Goal: Navigation & Orientation: Understand site structure

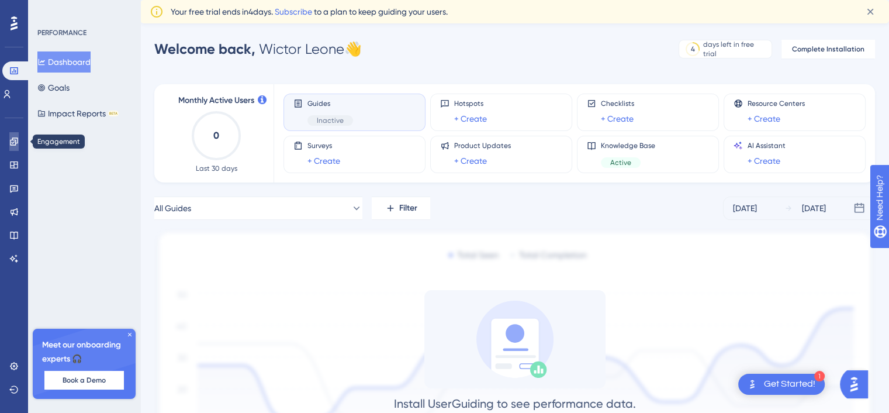
click at [18, 142] on icon at bounding box center [13, 141] width 9 height 9
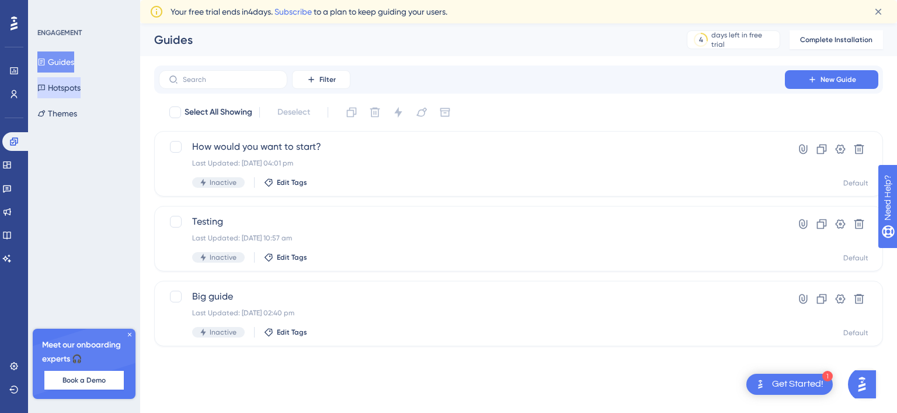
click at [81, 89] on button "Hotspots" at bounding box center [58, 87] width 43 height 21
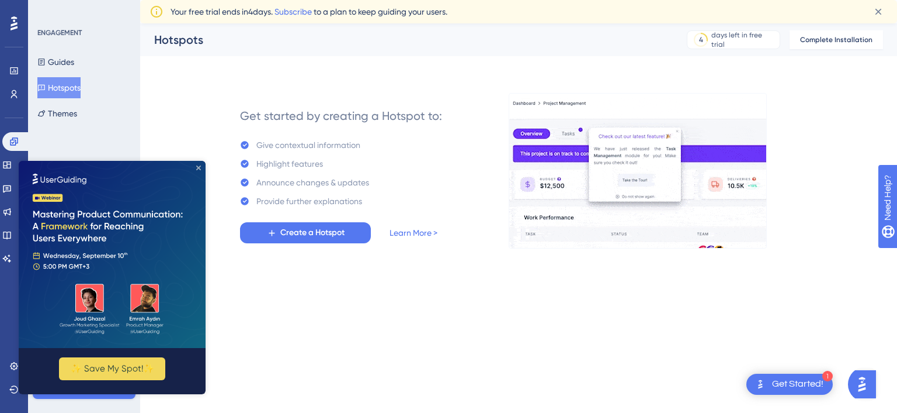
click at [197, 166] on icon "Close Preview" at bounding box center [198, 167] width 5 height 5
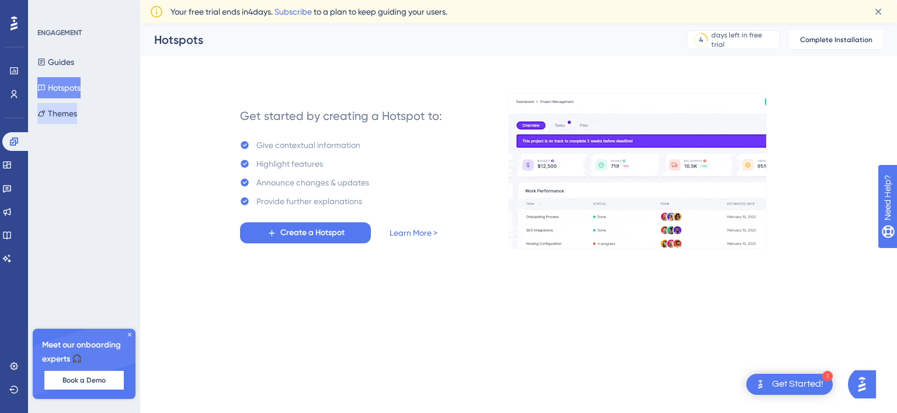
click at [74, 112] on button "Themes" at bounding box center [57, 113] width 40 height 21
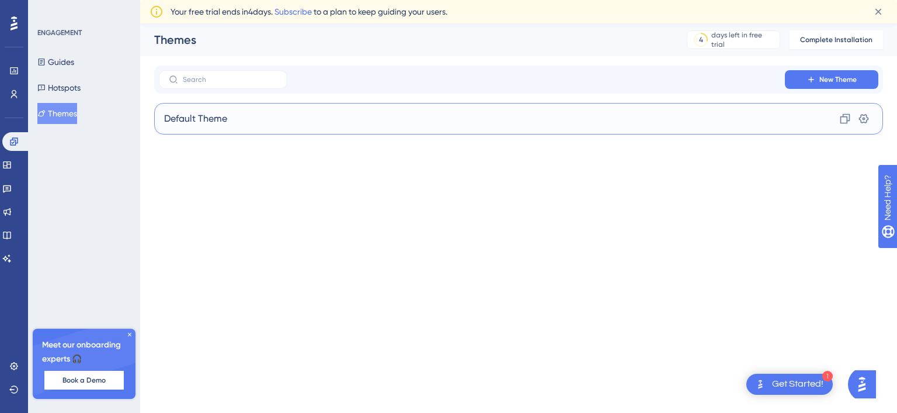
click at [336, 122] on div "Default Theme Clone Settings" at bounding box center [518, 119] width 729 height 32
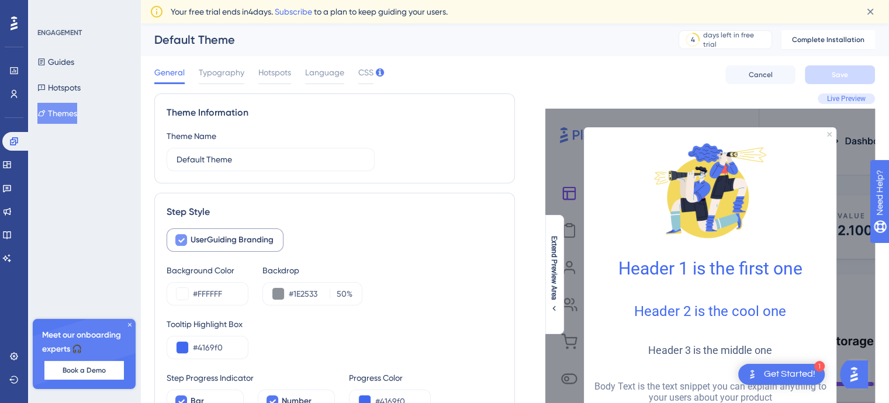
click at [217, 235] on span "UserGuiding Branding" at bounding box center [231, 240] width 83 height 14
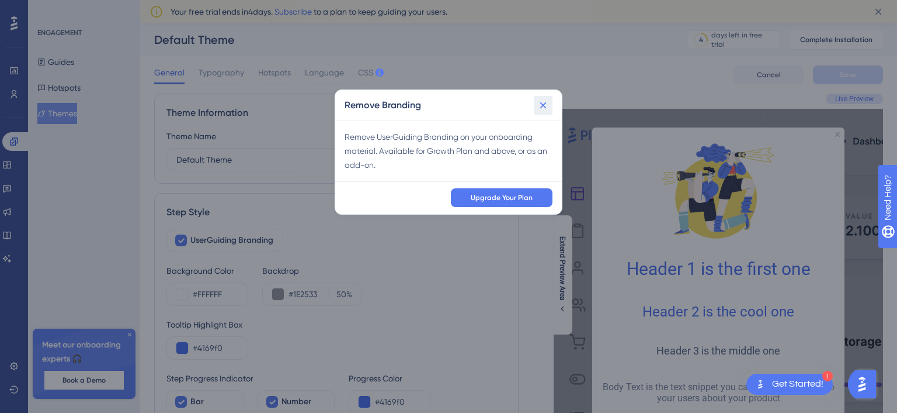
click at [540, 105] on icon at bounding box center [544, 105] width 12 height 12
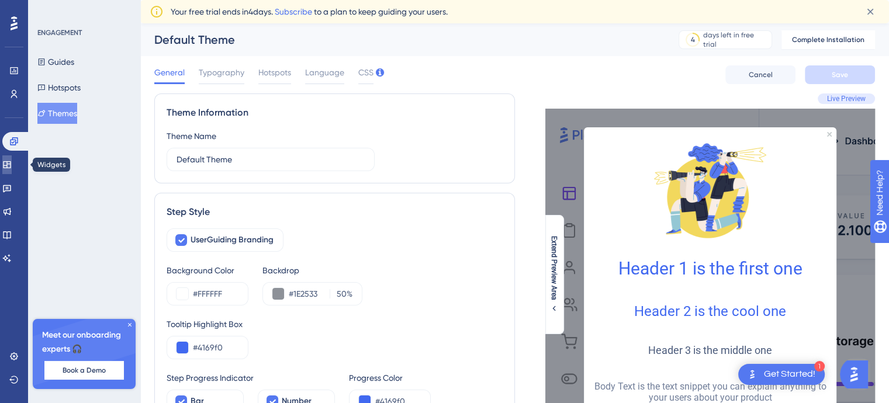
click at [11, 161] on icon at bounding box center [7, 164] width 8 height 7
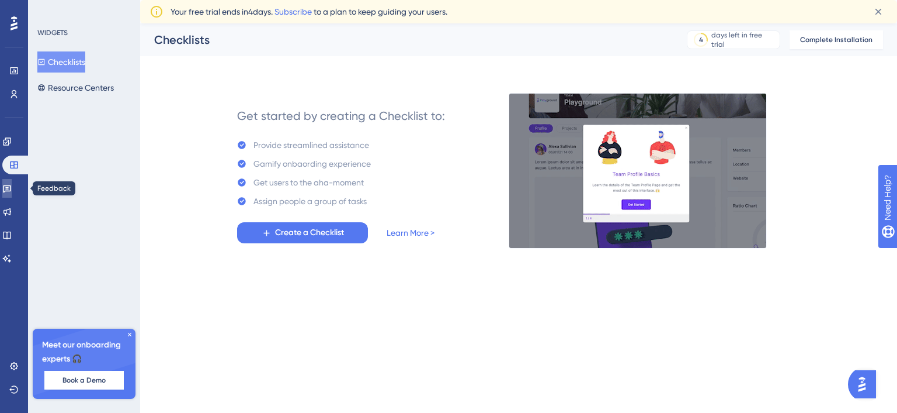
click at [11, 189] on icon at bounding box center [7, 189] width 8 height 8
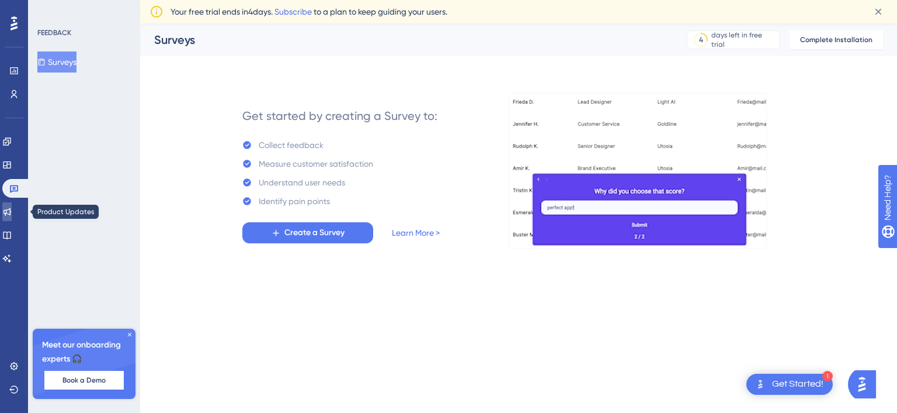
click at [11, 205] on link at bounding box center [6, 211] width 9 height 19
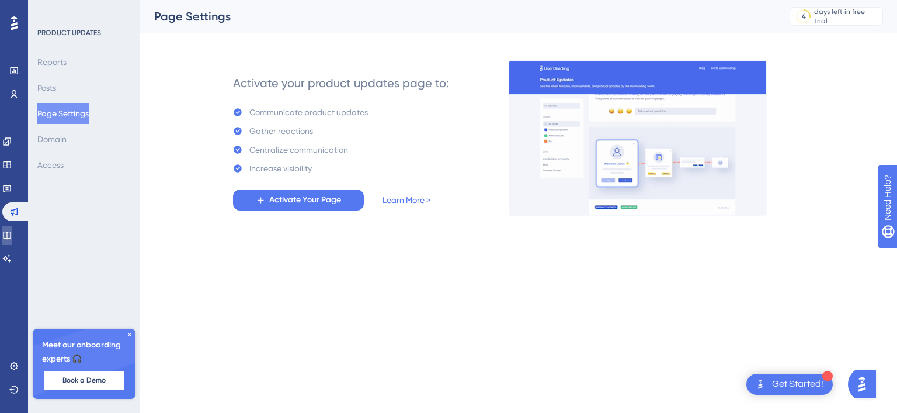
click at [12, 233] on icon at bounding box center [6, 234] width 9 height 9
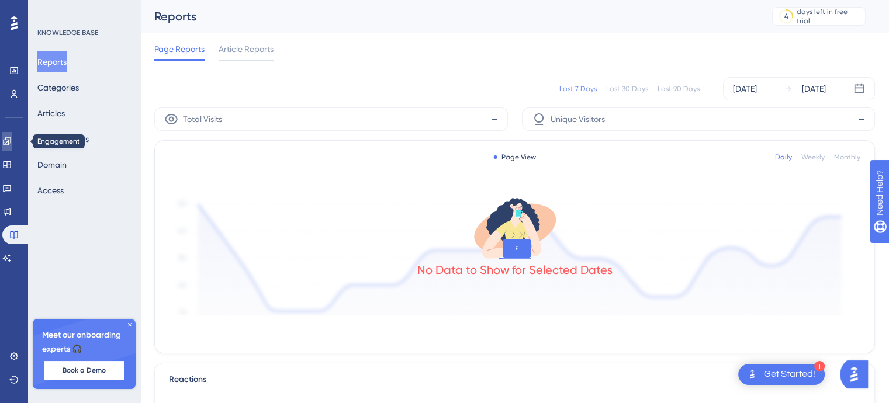
click at [12, 144] on icon at bounding box center [6, 141] width 9 height 9
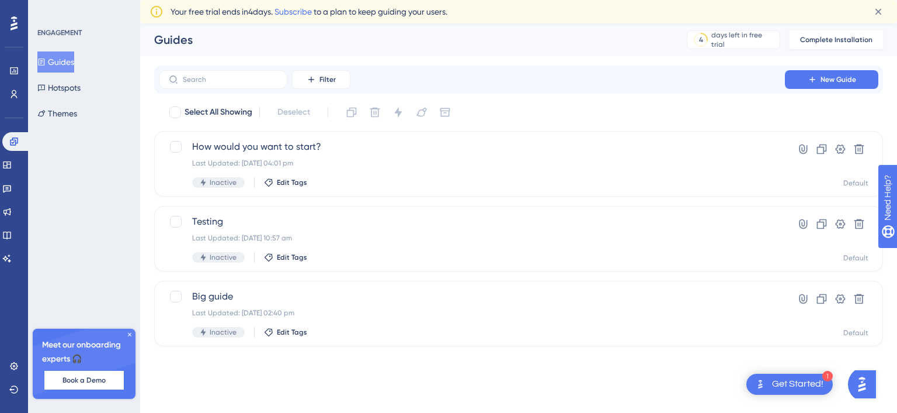
click at [129, 333] on icon at bounding box center [129, 334] width 7 height 7
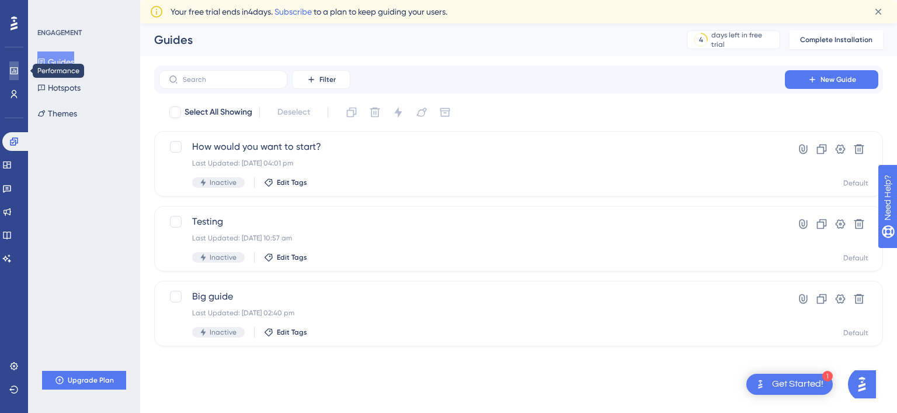
click at [14, 70] on icon at bounding box center [14, 70] width 8 height 7
